Goal: Transaction & Acquisition: Purchase product/service

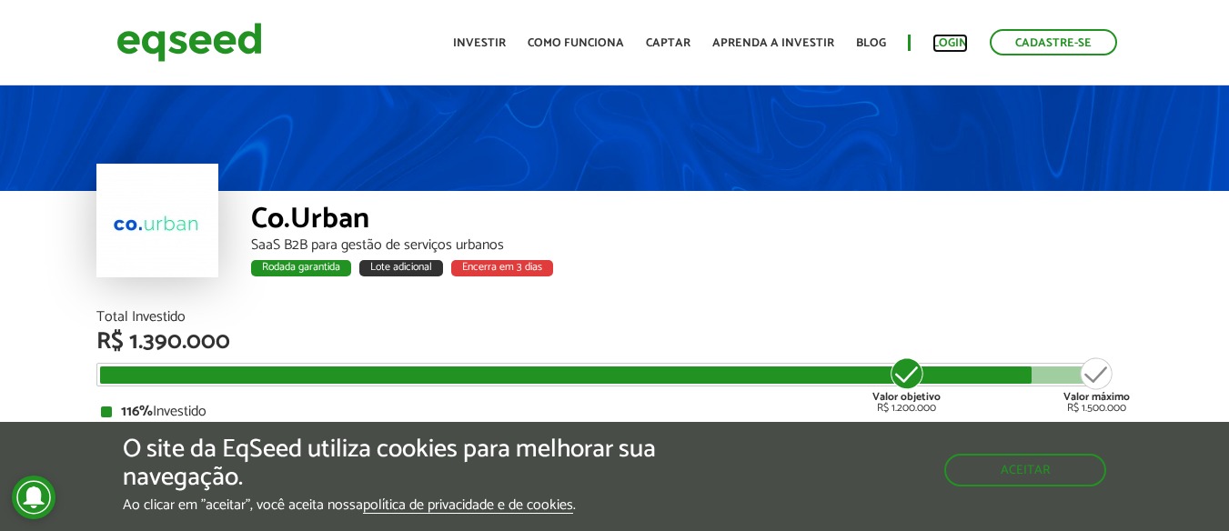
drag, startPoint x: 0, startPoint y: 0, endPoint x: 950, endPoint y: 41, distance: 950.5
click at [950, 41] on link "Login" at bounding box center [949, 43] width 35 height 12
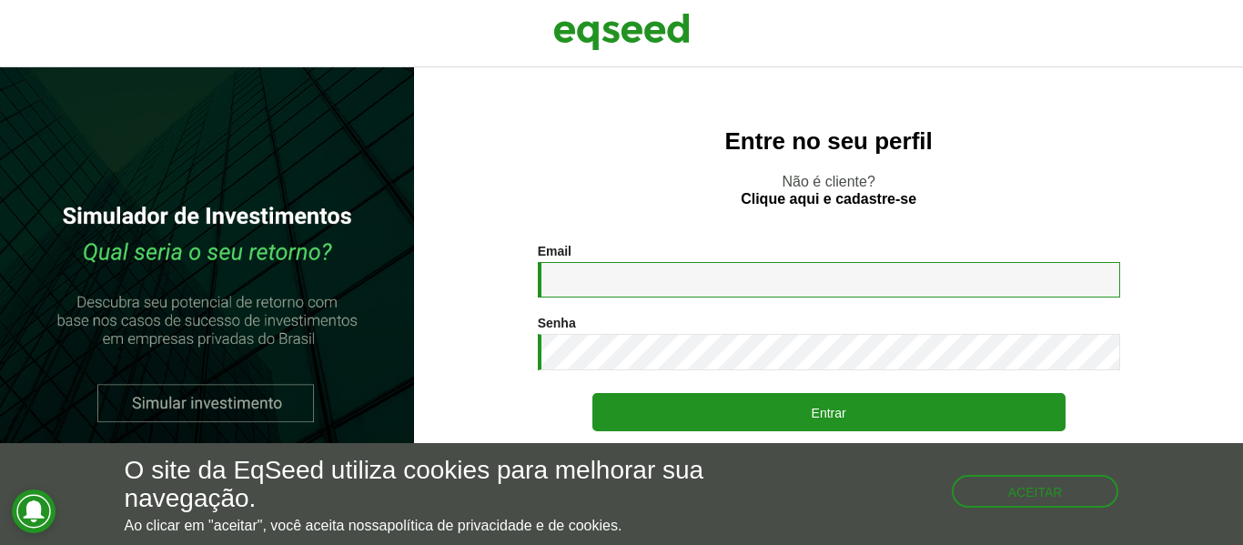
click at [656, 267] on input "Email *" at bounding box center [829, 279] width 582 height 35
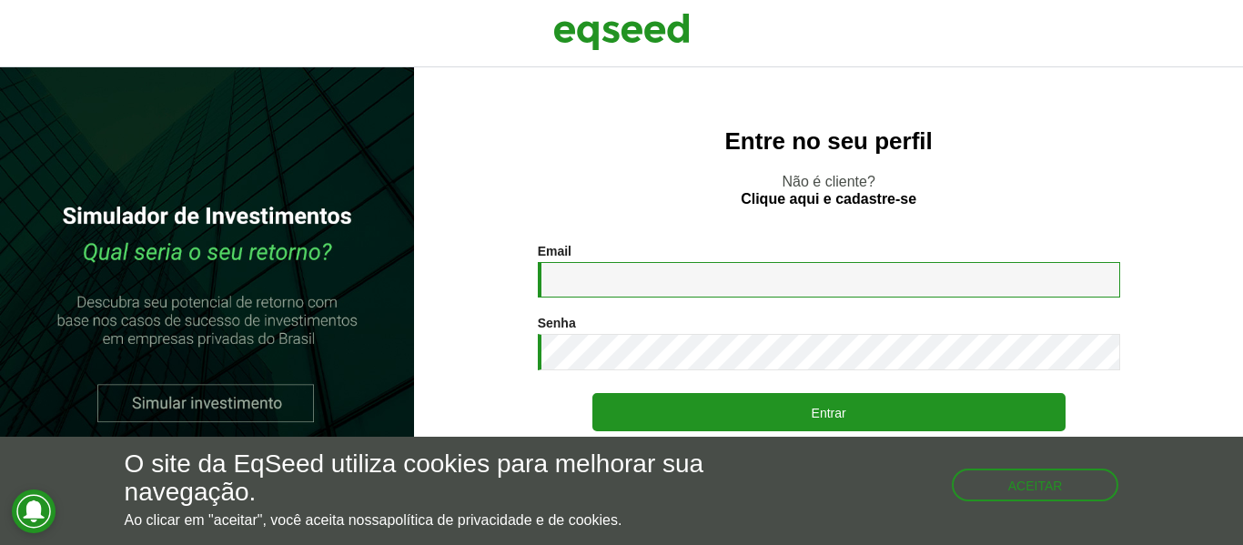
type input "**********"
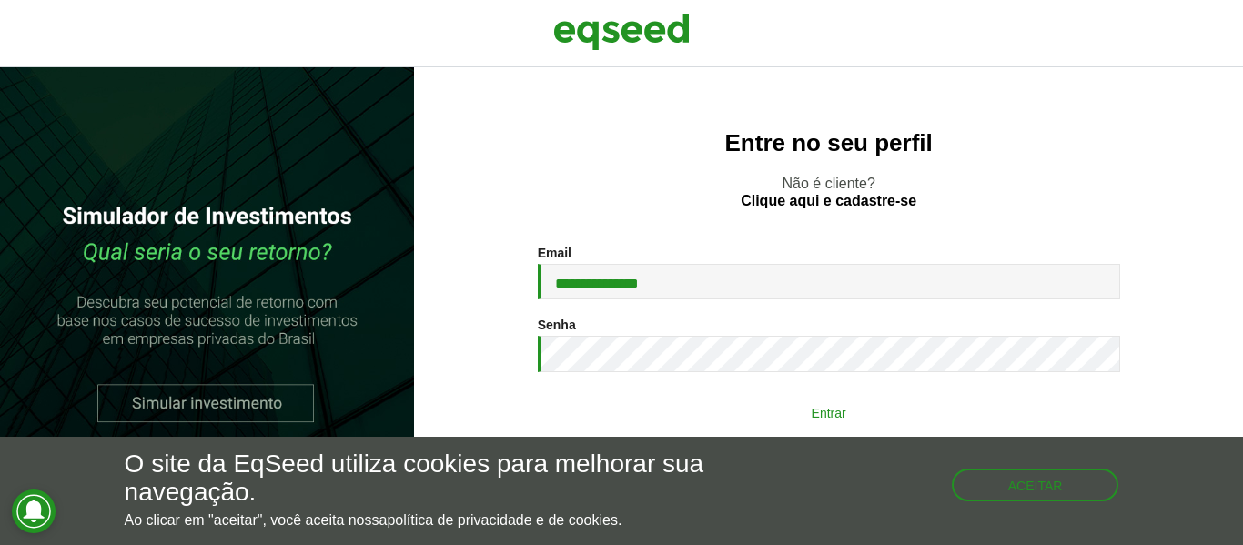
click at [779, 419] on button "Entrar" at bounding box center [828, 412] width 473 height 35
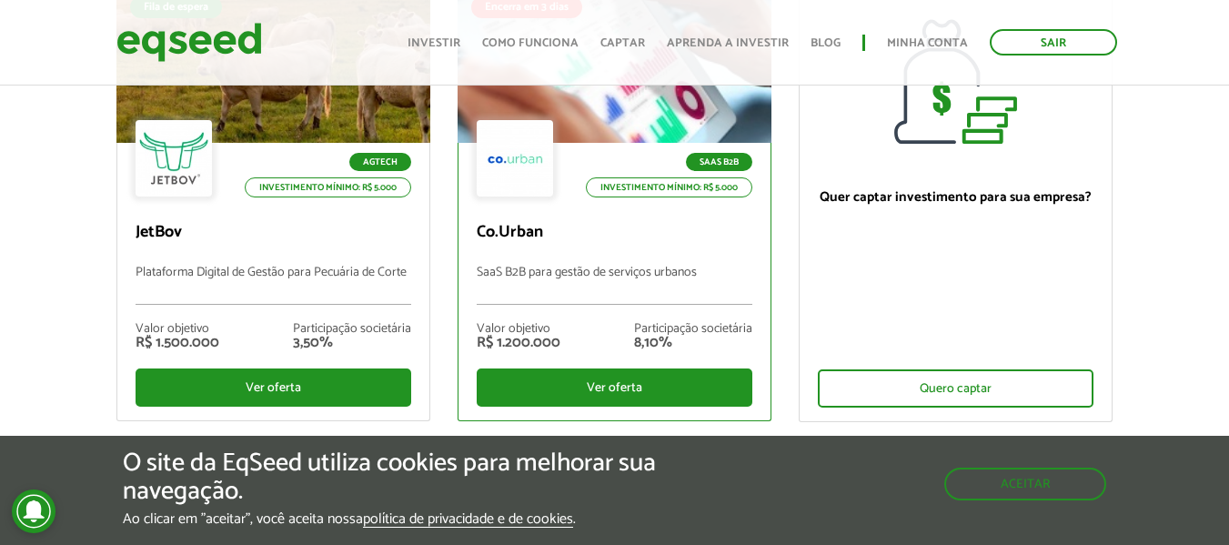
scroll to position [364, 0]
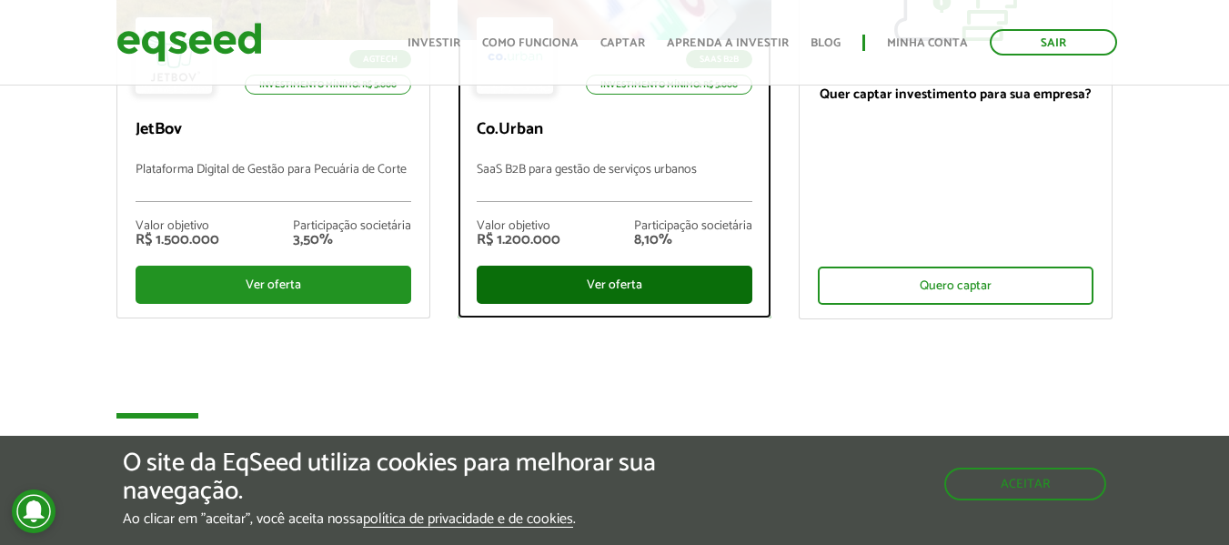
click at [630, 293] on div "Ver oferta" at bounding box center [615, 285] width 276 height 38
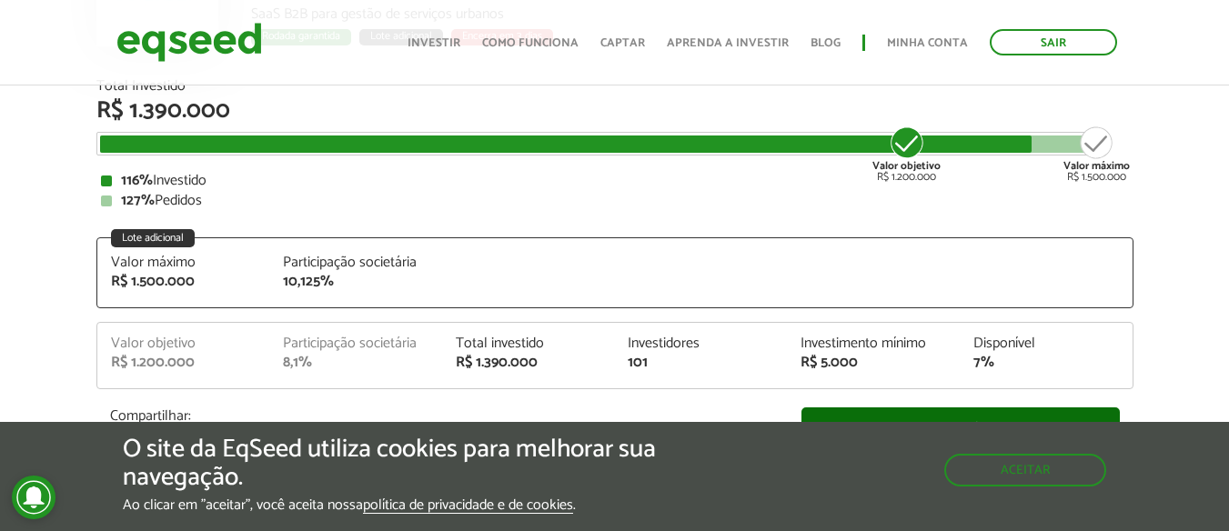
scroll to position [273, 0]
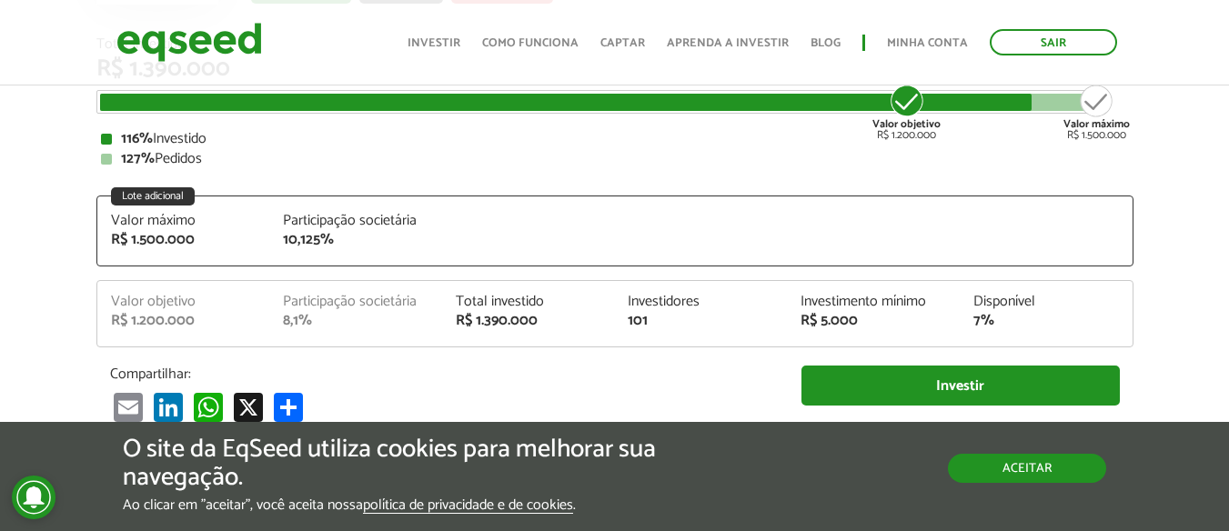
click at [1001, 471] on button "Aceitar" at bounding box center [1027, 468] width 158 height 29
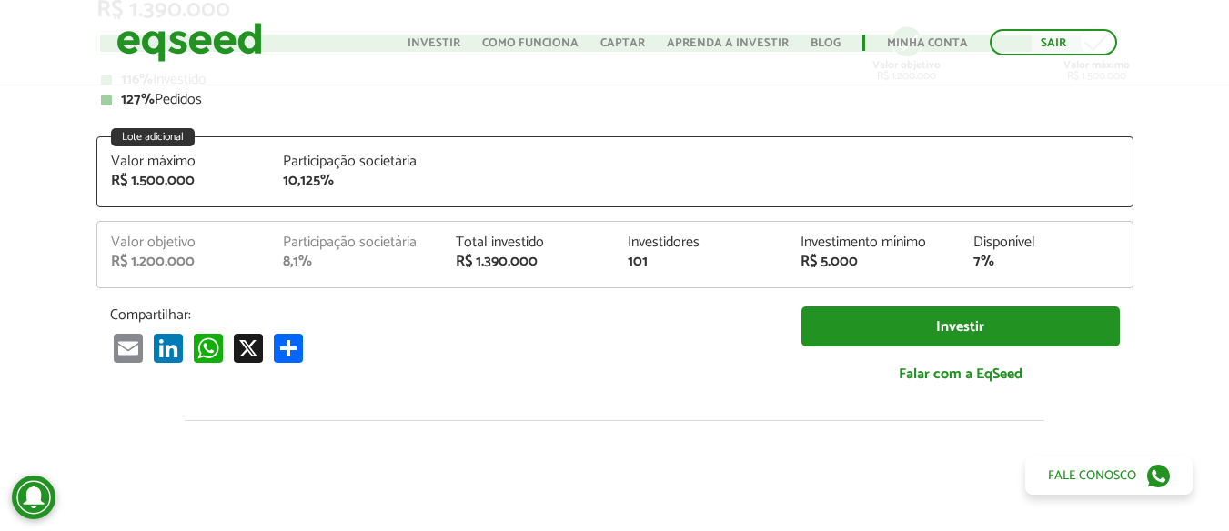
scroll to position [364, 0]
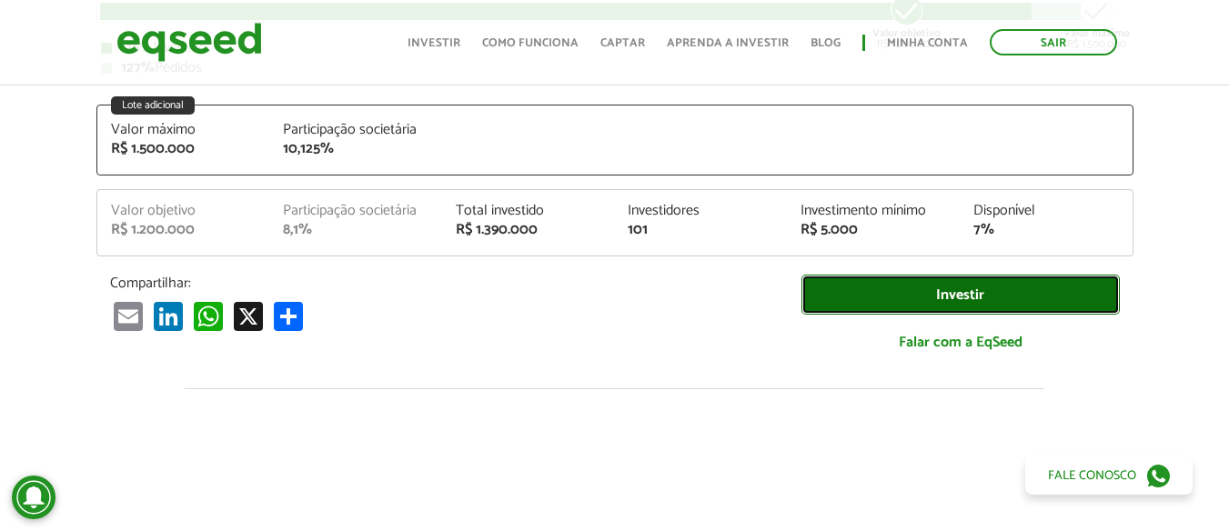
click at [920, 292] on link "Investir" at bounding box center [960, 295] width 318 height 41
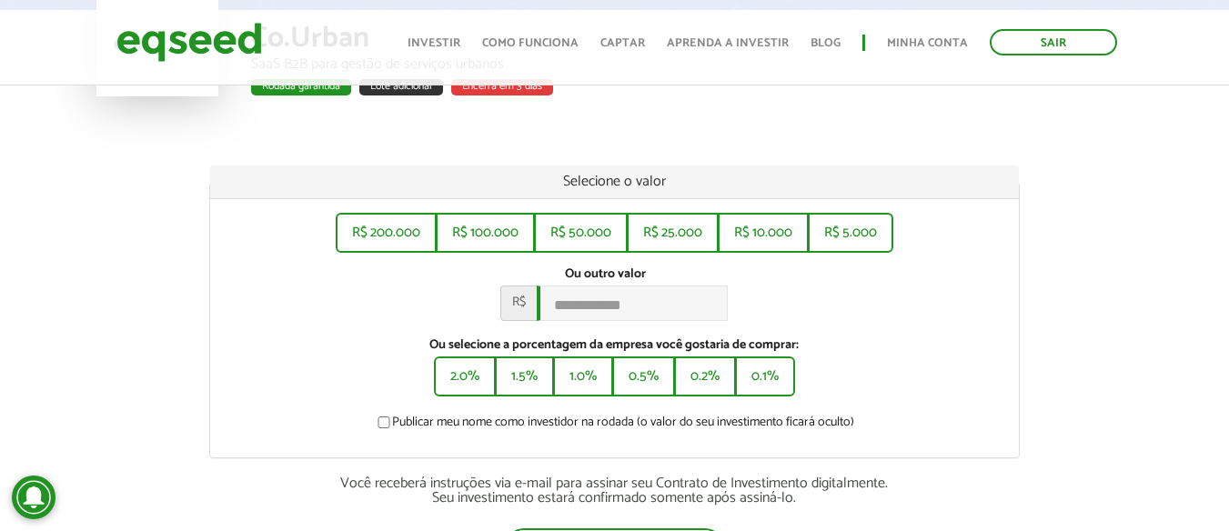
scroll to position [182, 0]
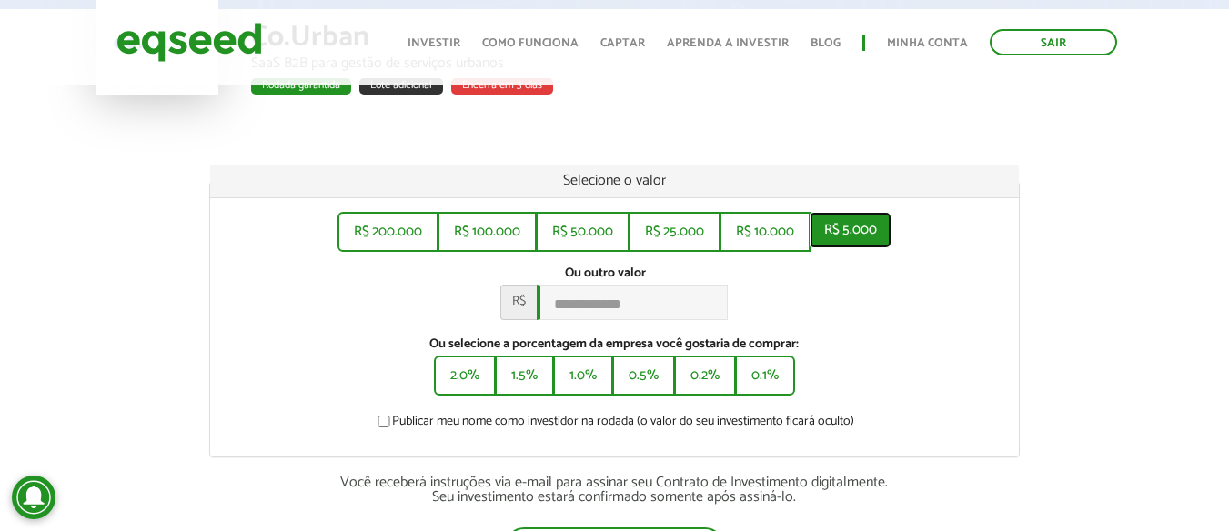
click at [854, 235] on button "R$ 5.000" at bounding box center [851, 230] width 82 height 36
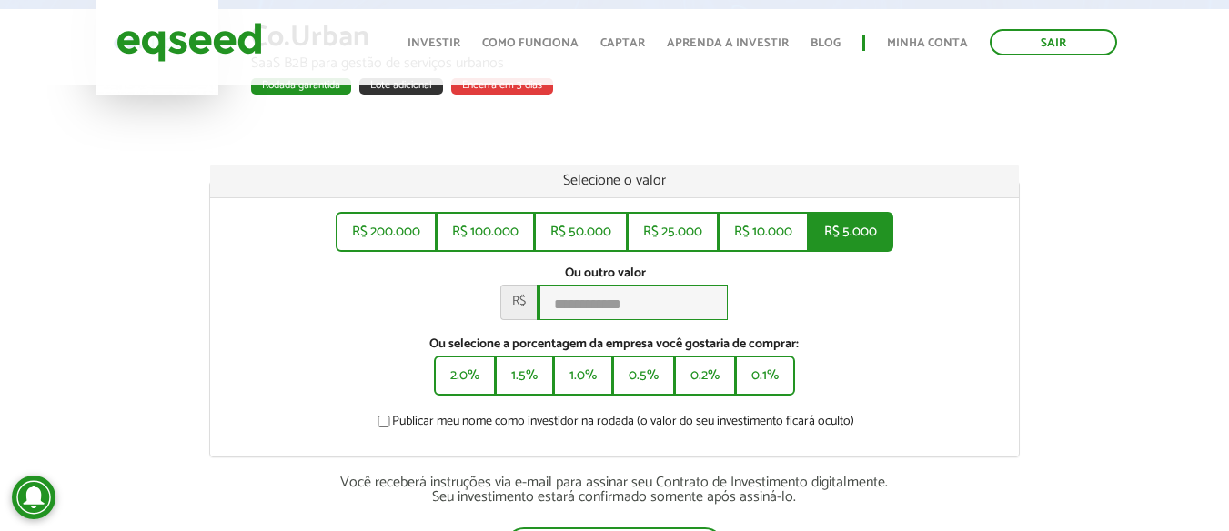
type input "*****"
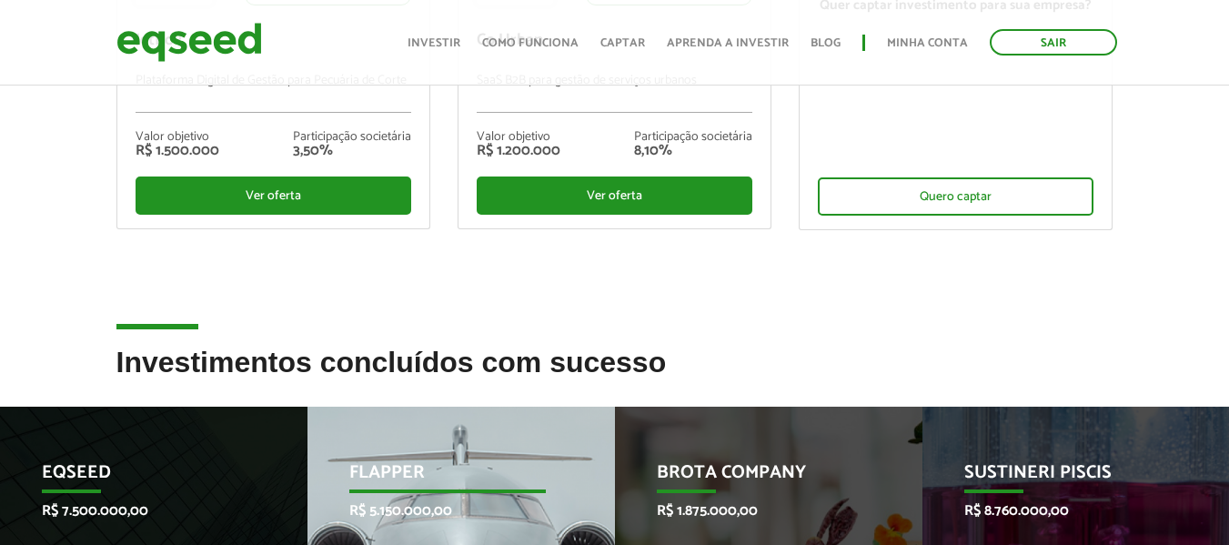
scroll to position [364, 0]
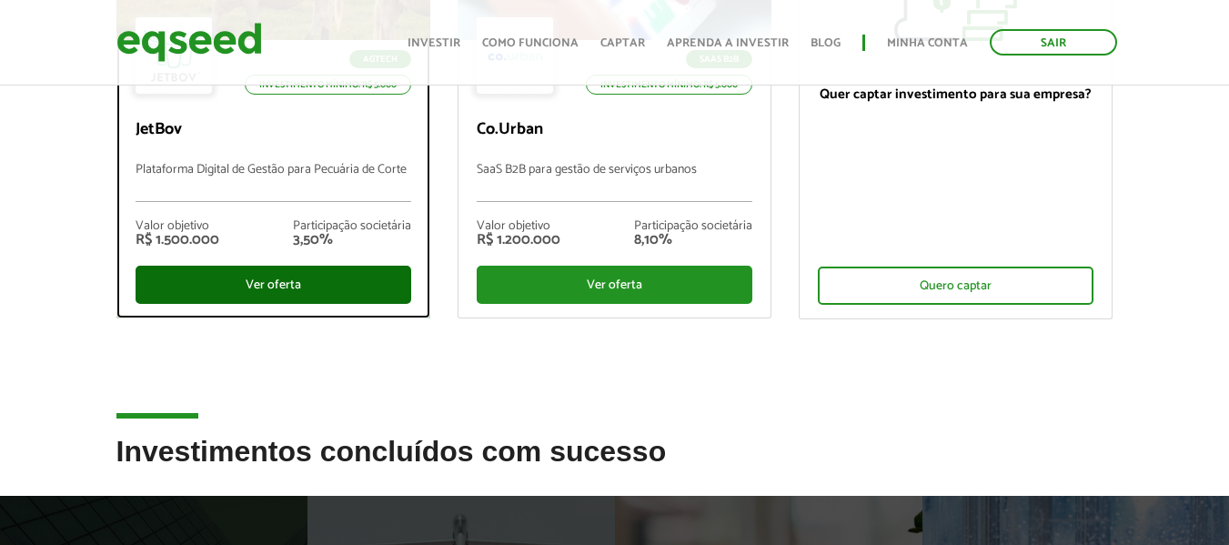
click at [273, 290] on div "Ver oferta" at bounding box center [274, 285] width 276 height 38
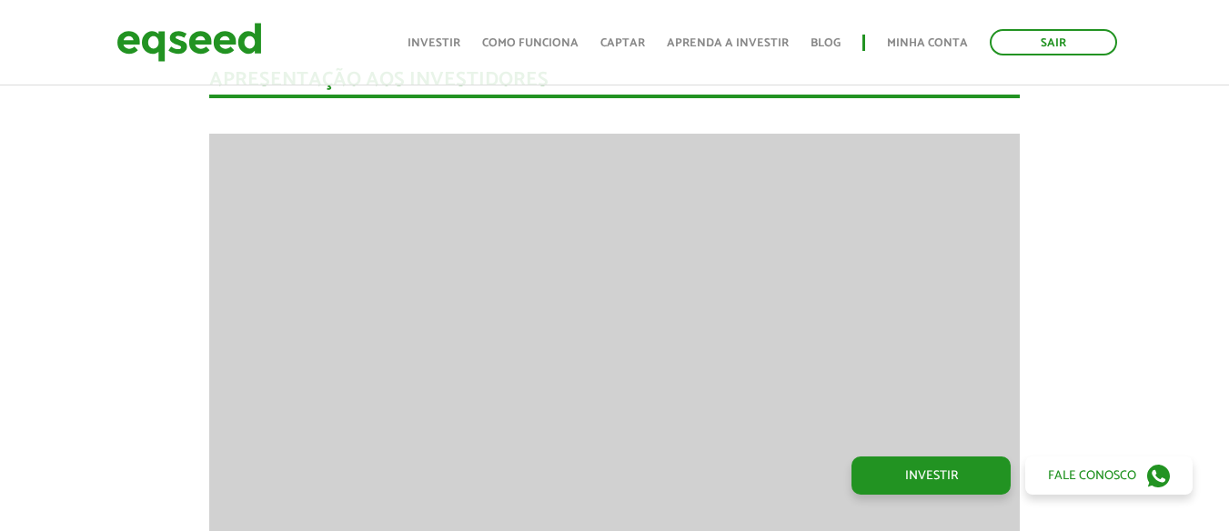
scroll to position [2335, 0]
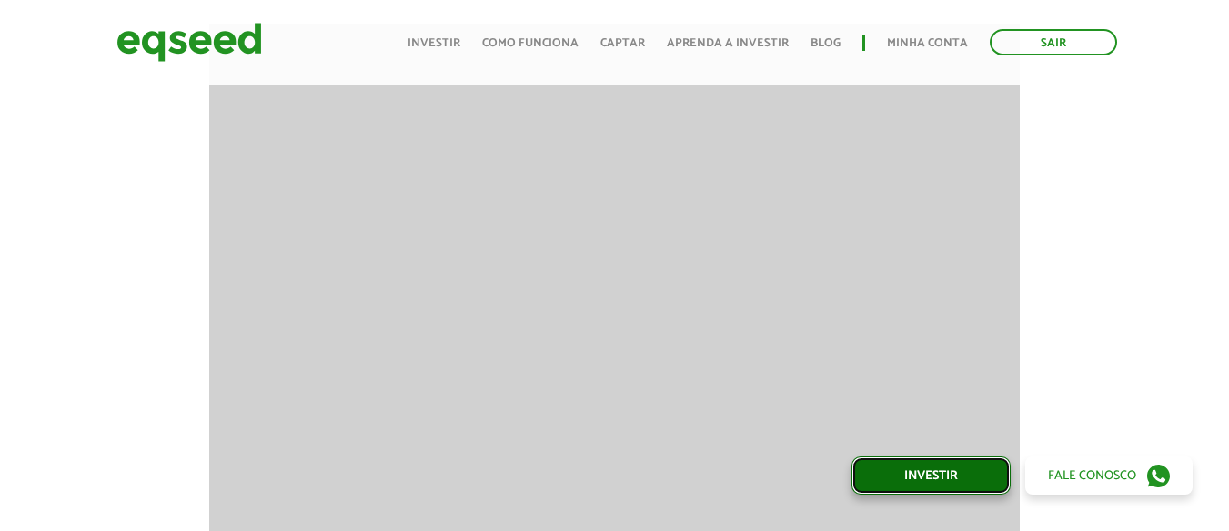
click at [928, 468] on link "Investir" at bounding box center [930, 476] width 159 height 38
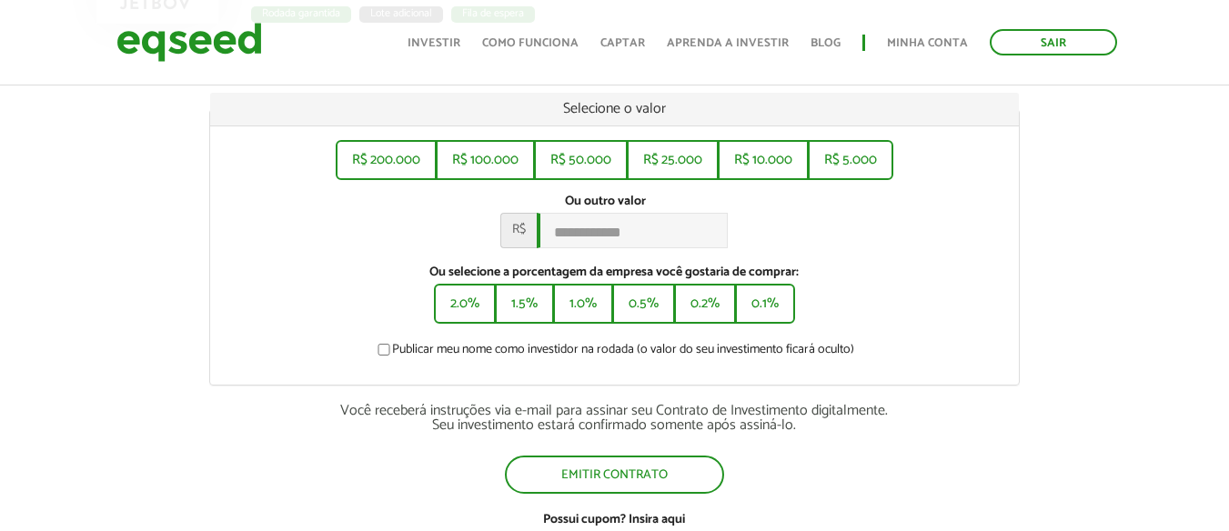
scroll to position [273, 0]
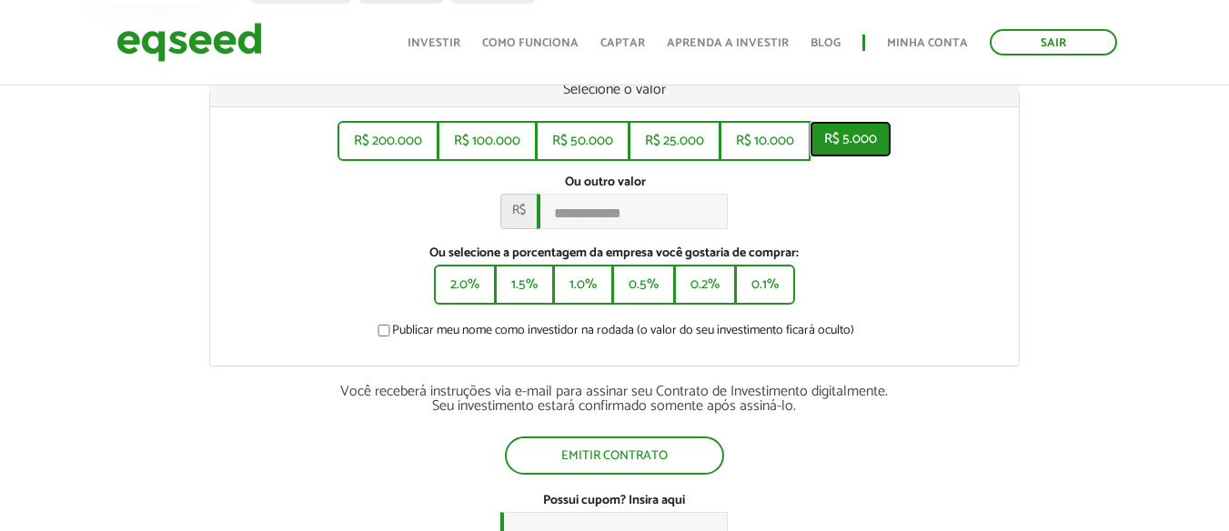
click at [856, 148] on button "R$ 5.000" at bounding box center [851, 139] width 82 height 36
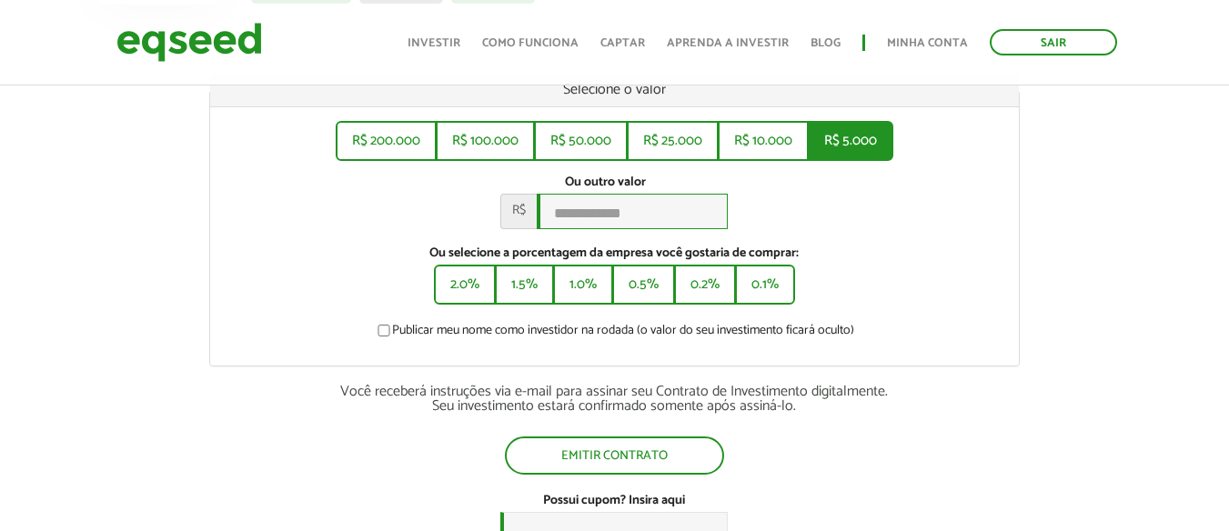
type input "*****"
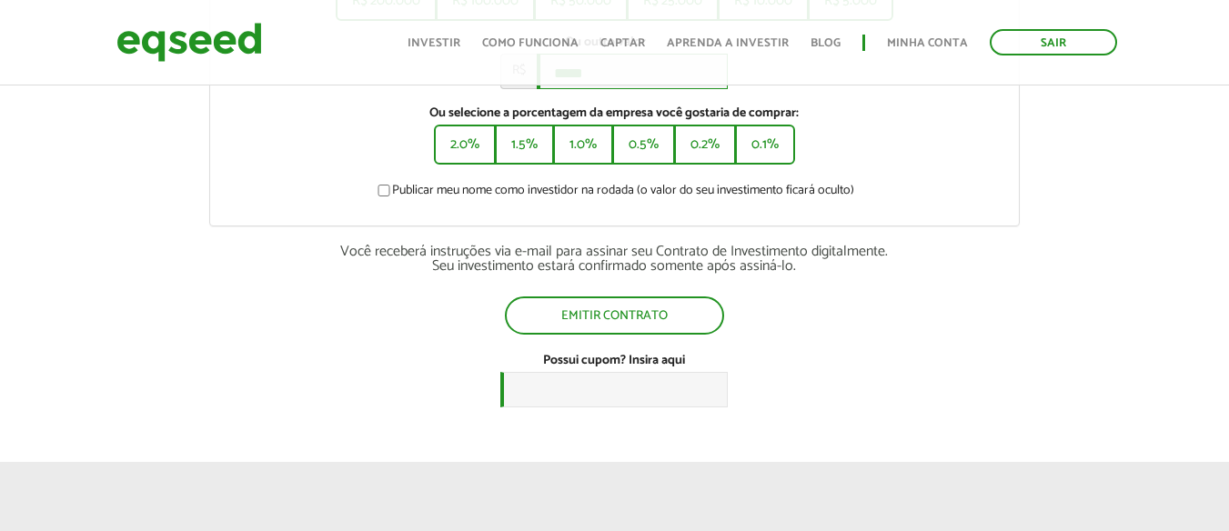
scroll to position [455, 0]
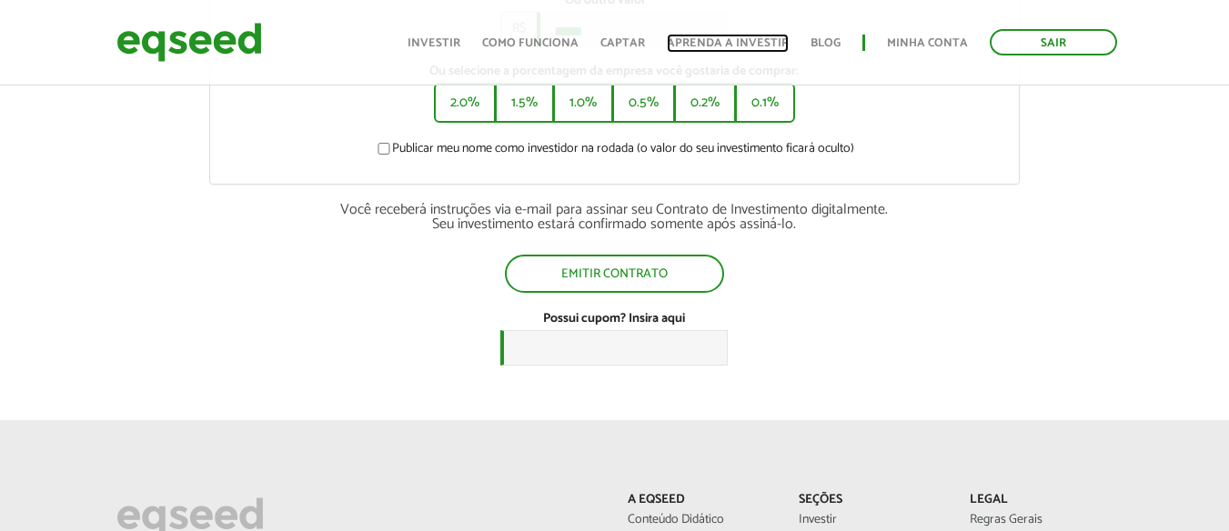
click at [734, 44] on link "Aprenda a investir" at bounding box center [728, 43] width 122 height 12
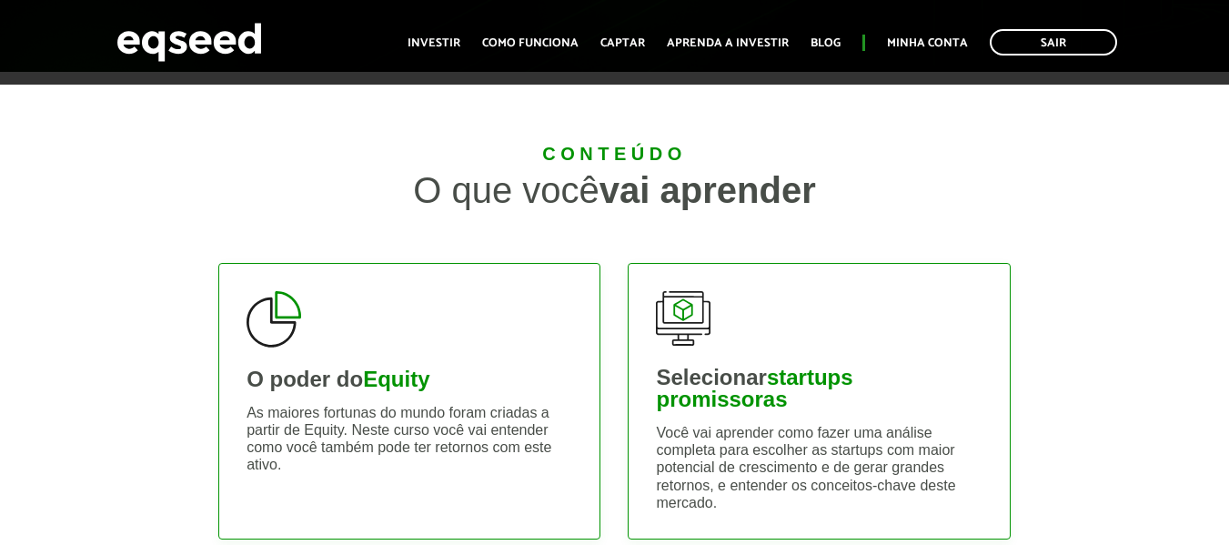
scroll to position [273, 0]
